Goal: Transaction & Acquisition: Subscribe to service/newsletter

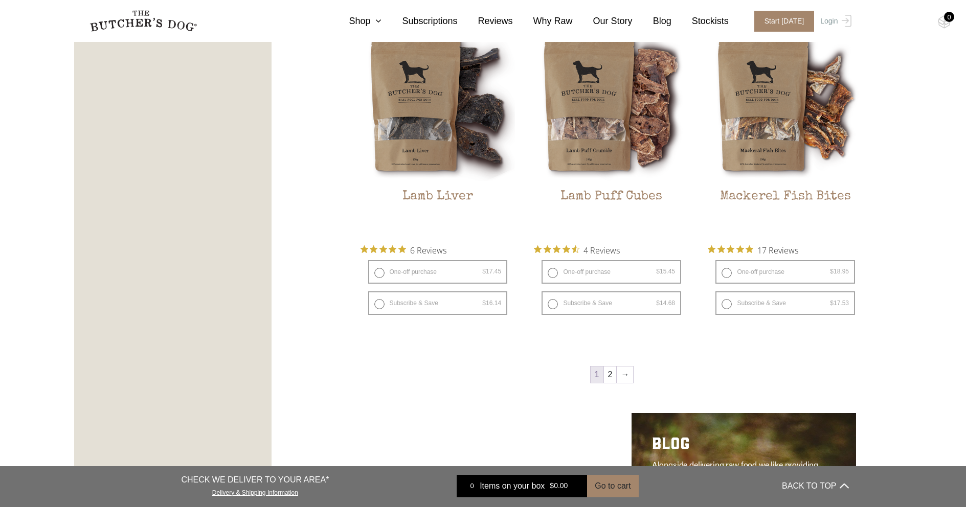
scroll to position [1275, 0]
click at [613, 374] on link "2" at bounding box center [610, 375] width 13 height 16
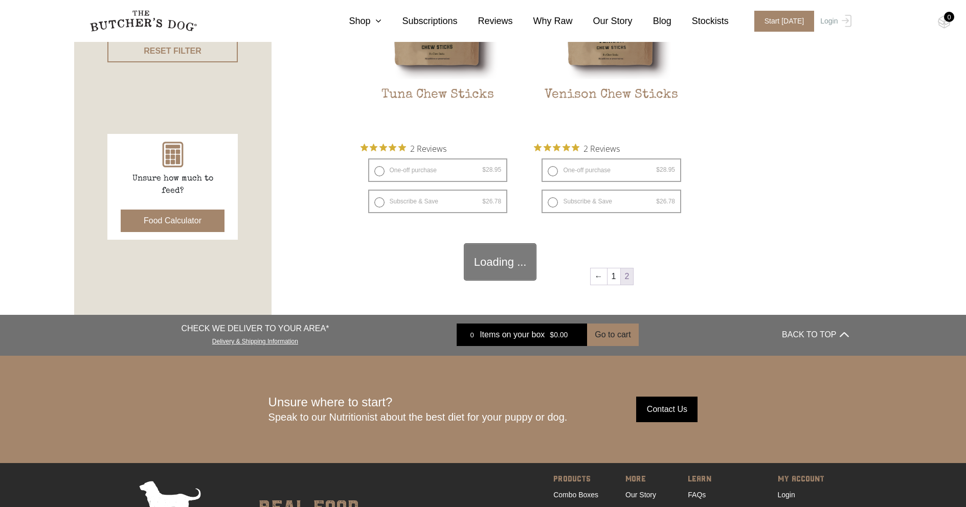
scroll to position [231, 0]
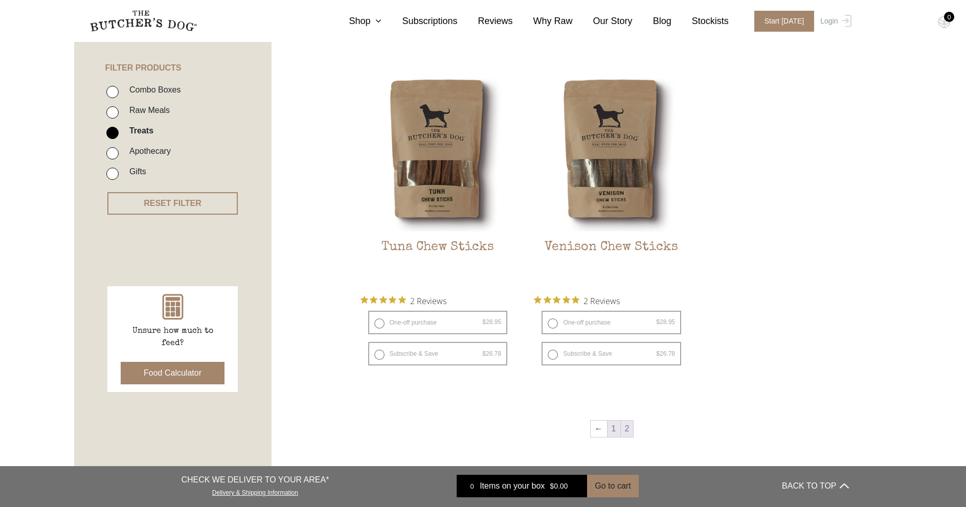
click at [611, 430] on link "1" at bounding box center [614, 429] width 13 height 16
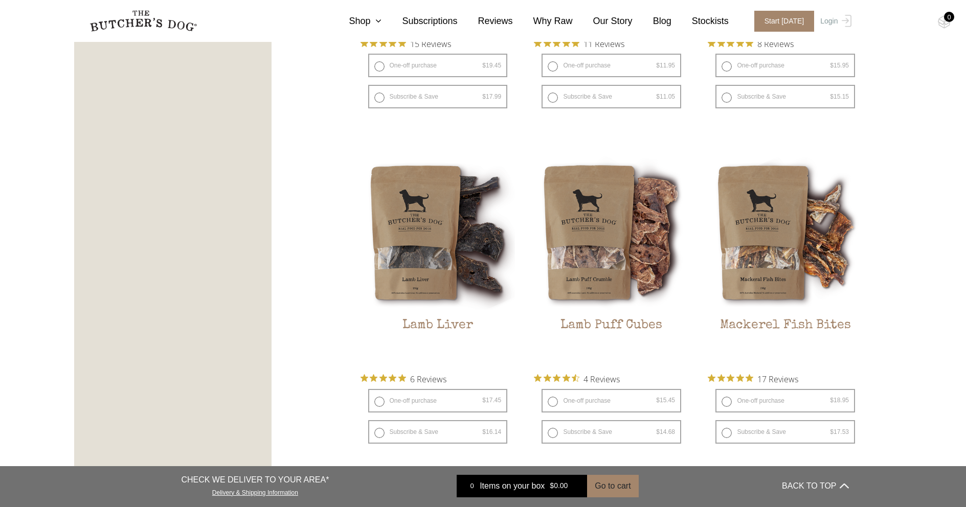
scroll to position [1183, 0]
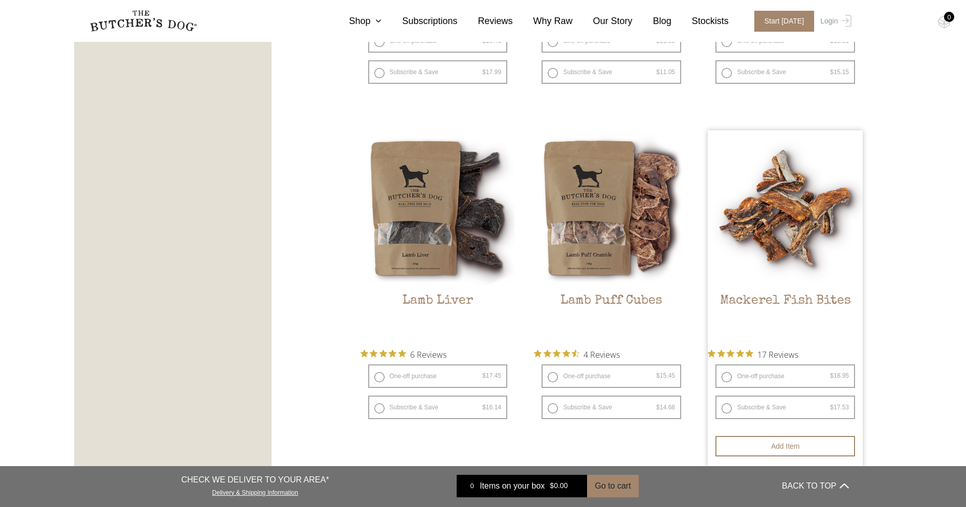
click at [808, 273] on img at bounding box center [785, 207] width 155 height 155
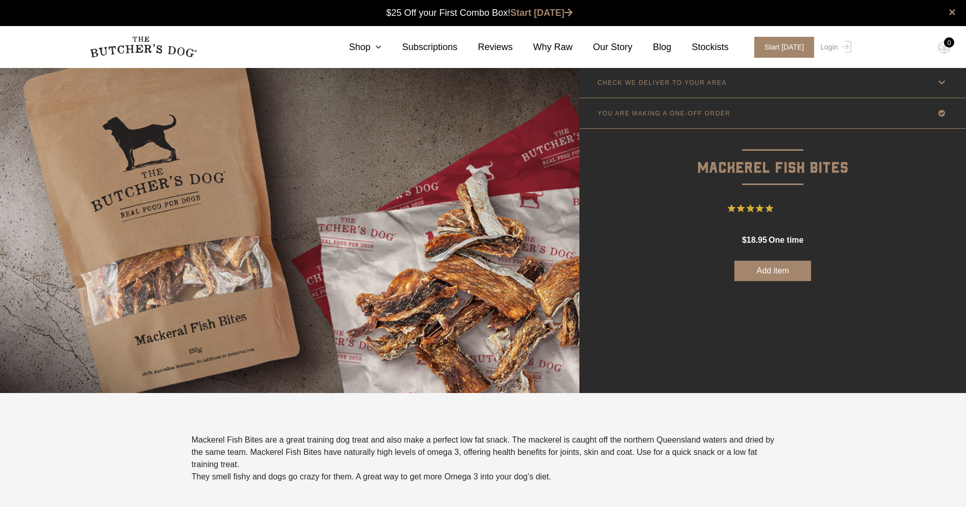
click at [748, 266] on button "Add item" at bounding box center [773, 271] width 77 height 20
click at [427, 48] on link "Subscriptions" at bounding box center [420, 47] width 76 height 14
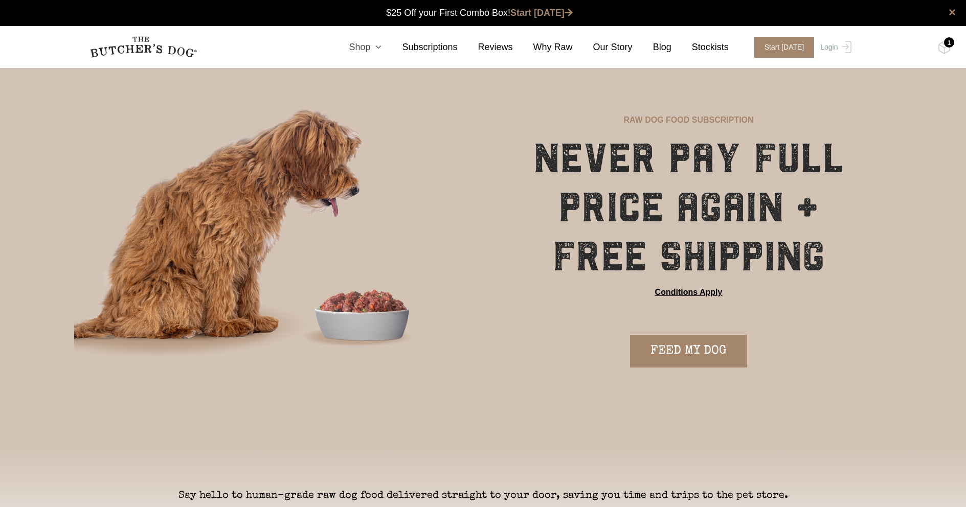
click at [382, 51] on icon at bounding box center [375, 46] width 11 height 9
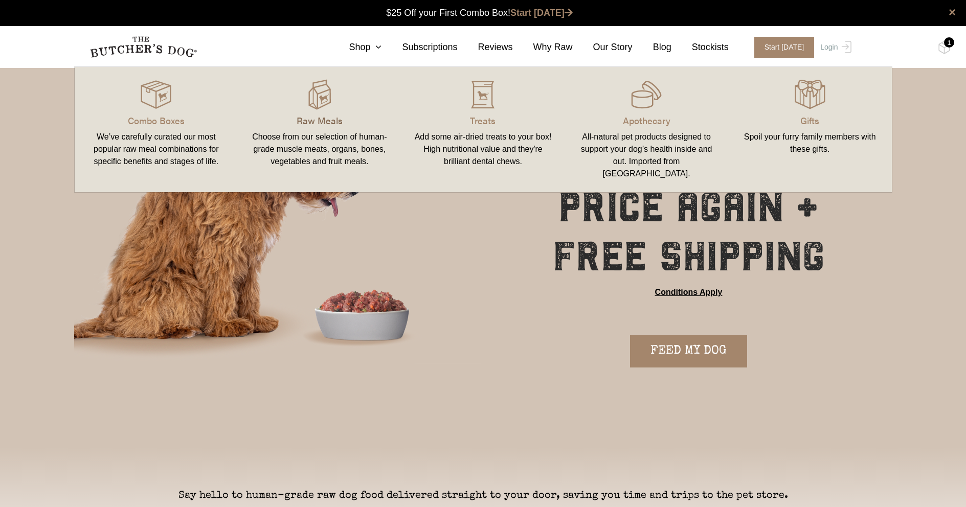
click at [316, 116] on p "Raw Meals" at bounding box center [319, 121] width 139 height 14
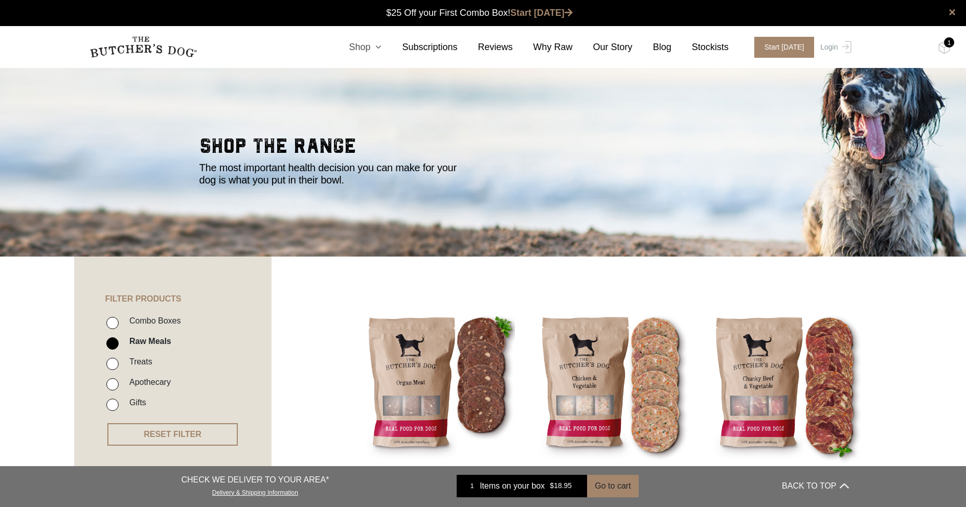
click at [379, 48] on link "Shop" at bounding box center [354, 47] width 53 height 14
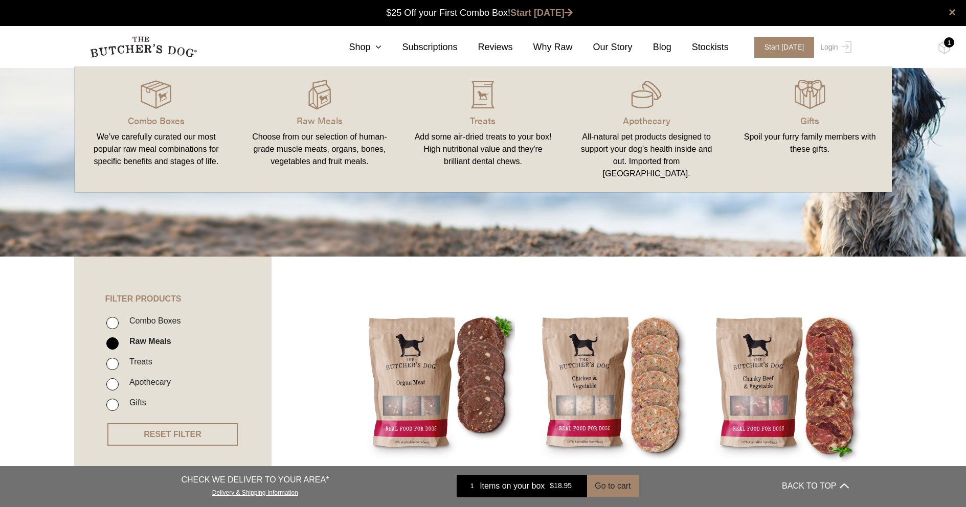
click at [170, 113] on link "Combo Boxes We’ve carefully curated our most popular raw meal combinations for …" at bounding box center [157, 129] width 164 height 105
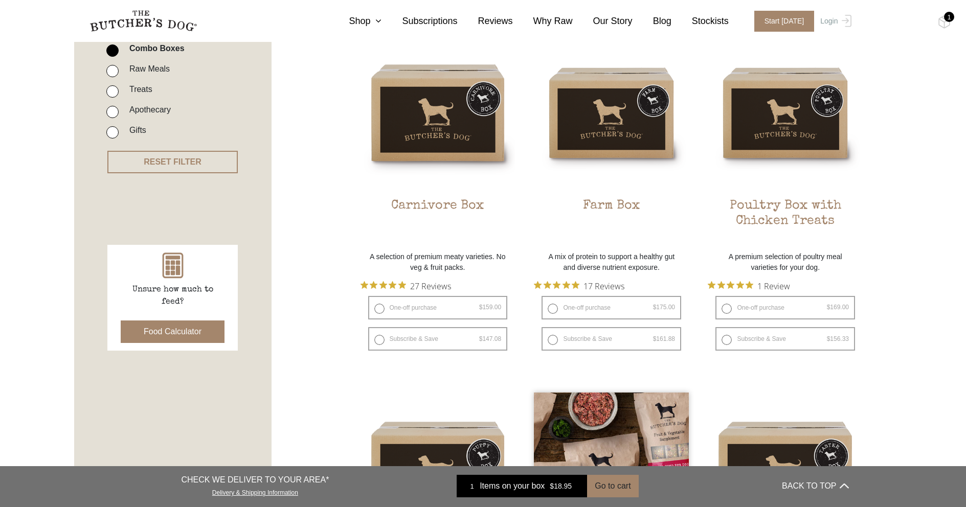
scroll to position [237, 0]
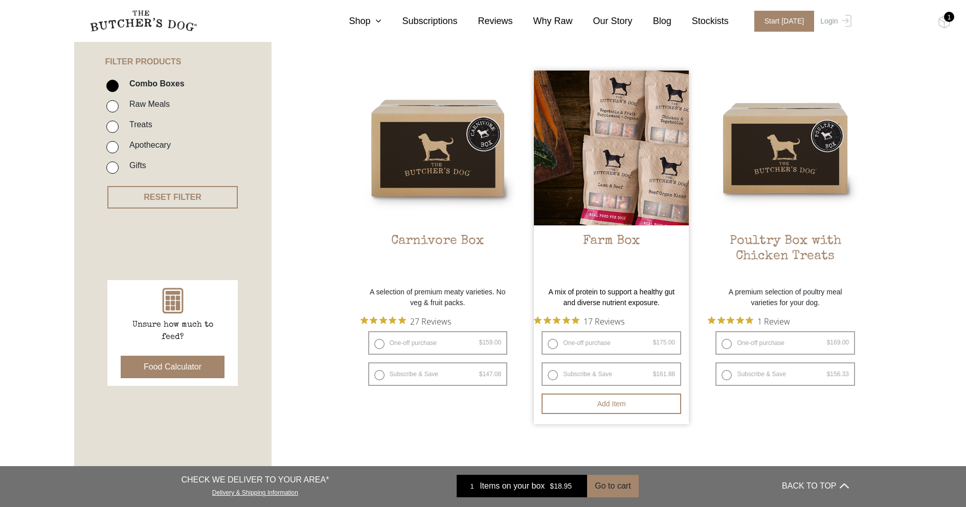
click at [619, 196] on img at bounding box center [611, 148] width 155 height 155
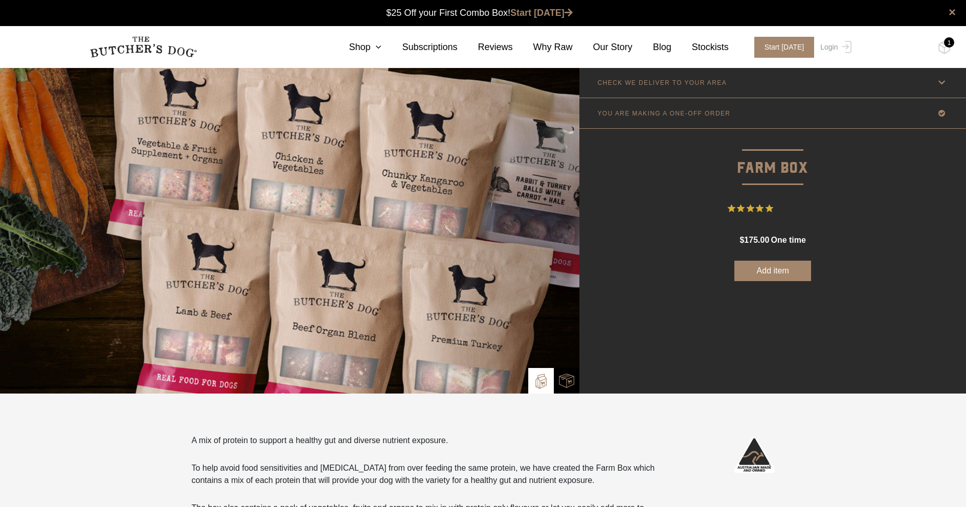
click at [740, 114] on link "YOU ARE MAKING A ONE-OFF ORDER" at bounding box center [773, 113] width 387 height 30
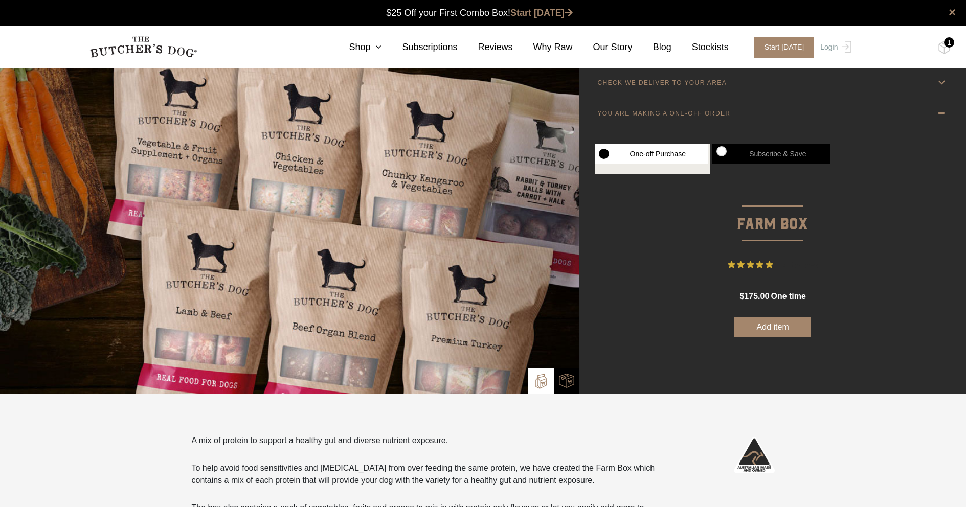
click at [746, 151] on label "Subscribe & Save" at bounding box center [772, 154] width 118 height 20
radio input "true"
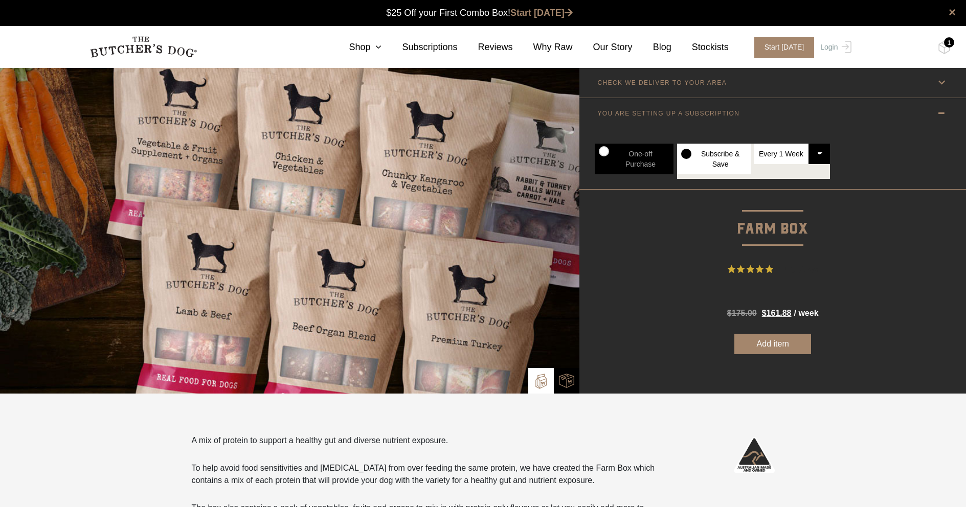
click at [776, 154] on select "Every 1 Week Every 2 Weeks Every 3 Weeks Every 4 Weeks Every 5 Weeks Every 6 We…" at bounding box center [792, 154] width 77 height 20
